Goal: Information Seeking & Learning: Learn about a topic

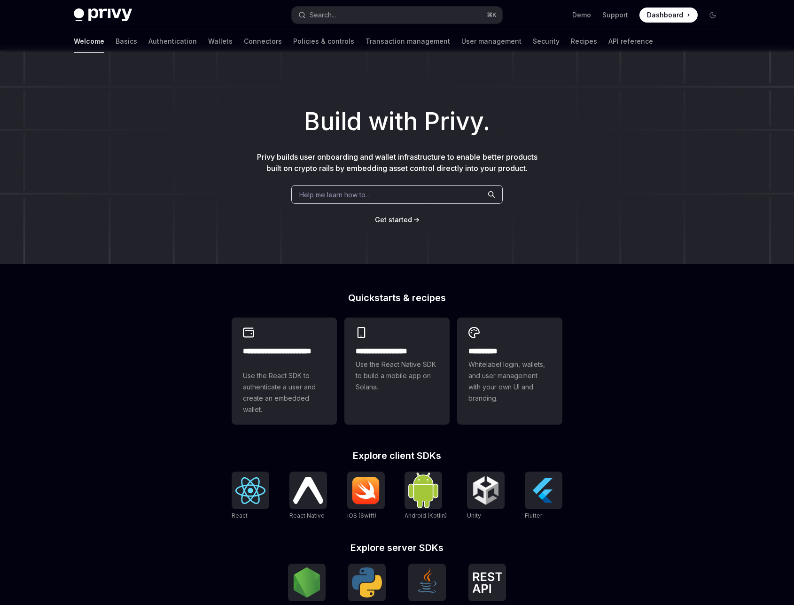
scroll to position [164, 0]
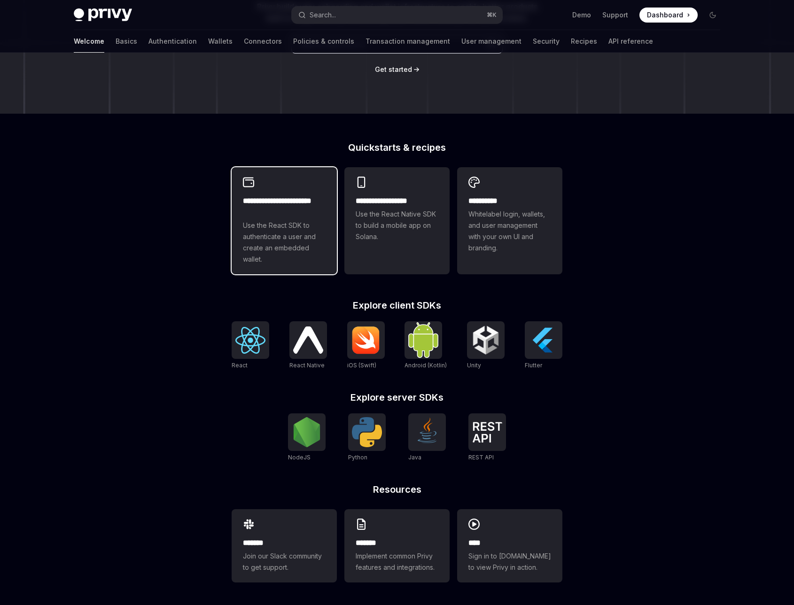
click at [247, 218] on div "**********" at bounding box center [284, 230] width 83 height 70
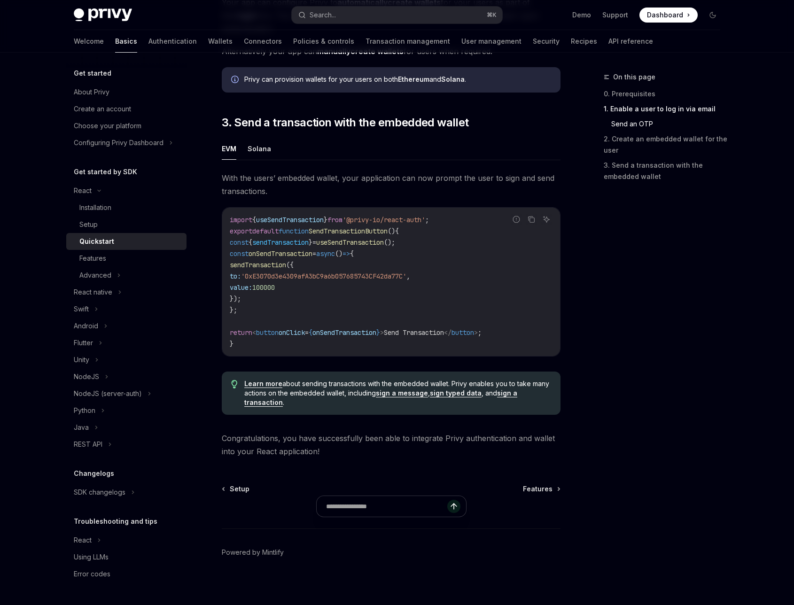
scroll to position [770, 0]
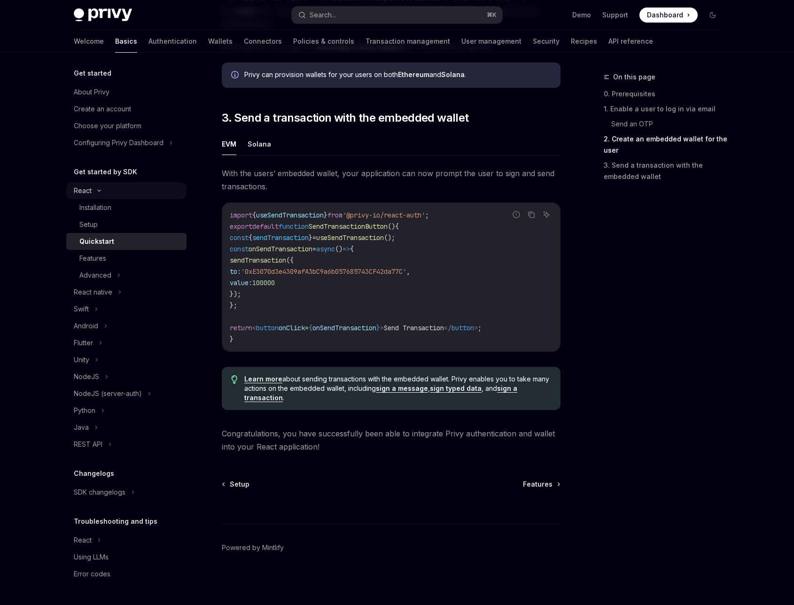
click at [98, 190] on icon at bounding box center [99, 190] width 3 height 1
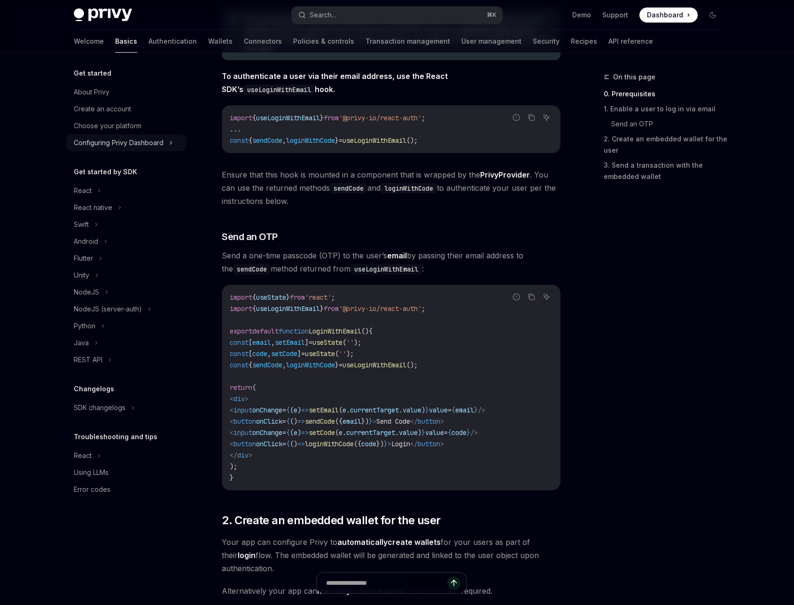
scroll to position [108, 0]
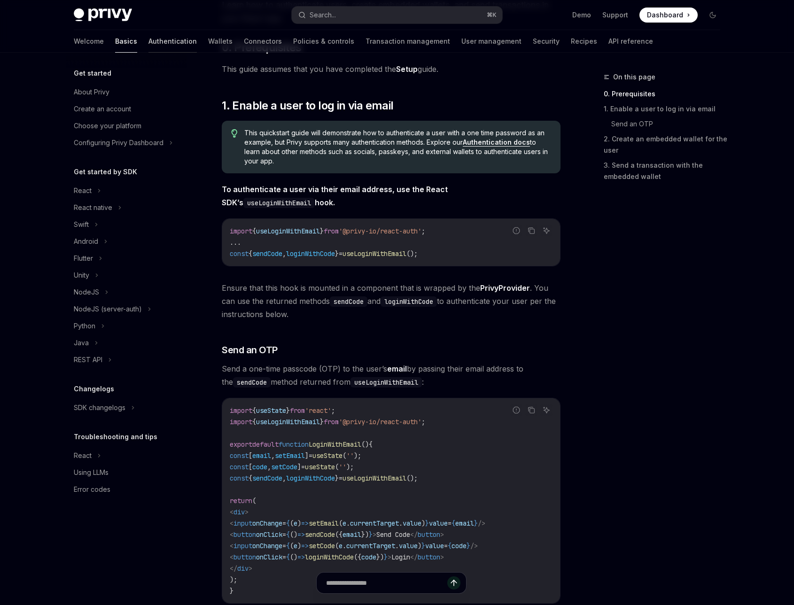
click at [150, 42] on link "Authentication" at bounding box center [172, 41] width 48 height 23
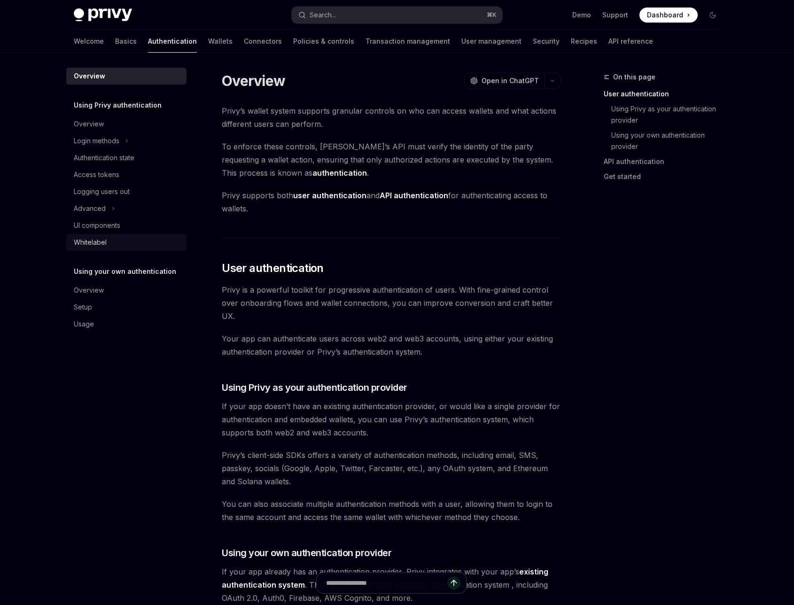
click at [108, 245] on div "Whitelabel" at bounding box center [127, 242] width 107 height 11
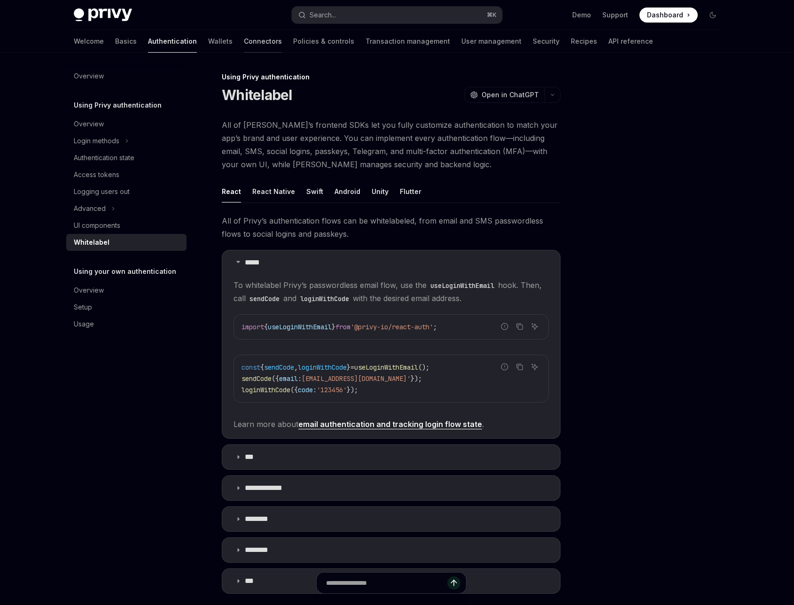
click at [244, 40] on link "Connectors" at bounding box center [263, 41] width 38 height 23
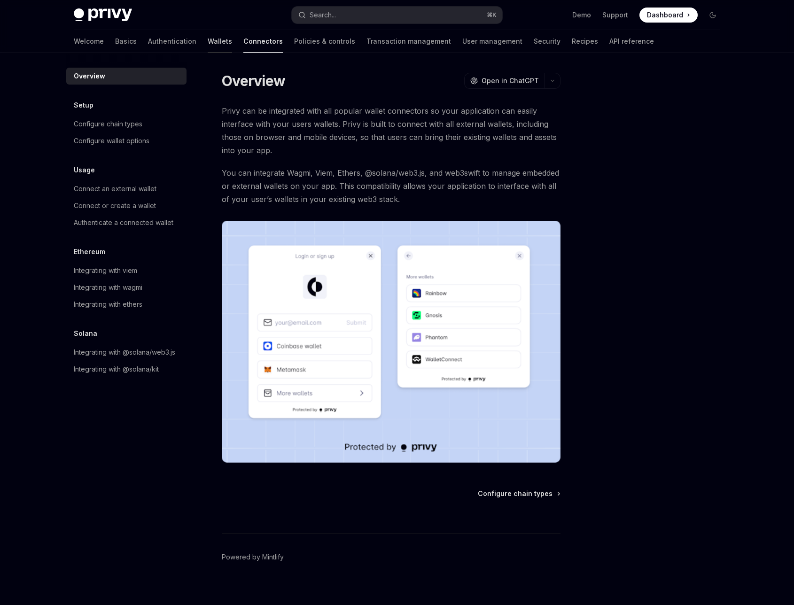
click at [208, 39] on link "Wallets" at bounding box center [220, 41] width 24 height 23
type textarea "*"
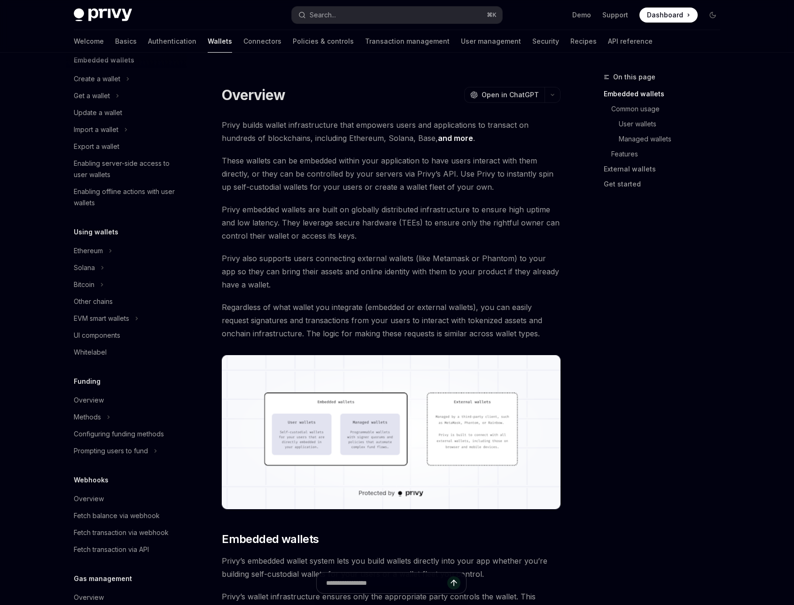
scroll to position [202, 0]
